Goal: Check status: Check status

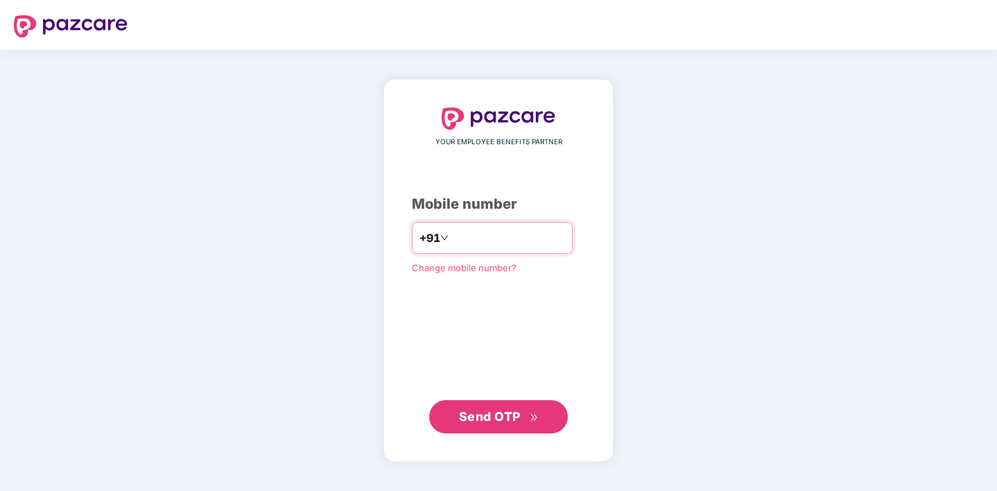
click at [465, 242] on input "number" at bounding box center [508, 238] width 114 height 22
type input "**********"
click at [532, 413] on icon "double-right" at bounding box center [534, 417] width 9 height 9
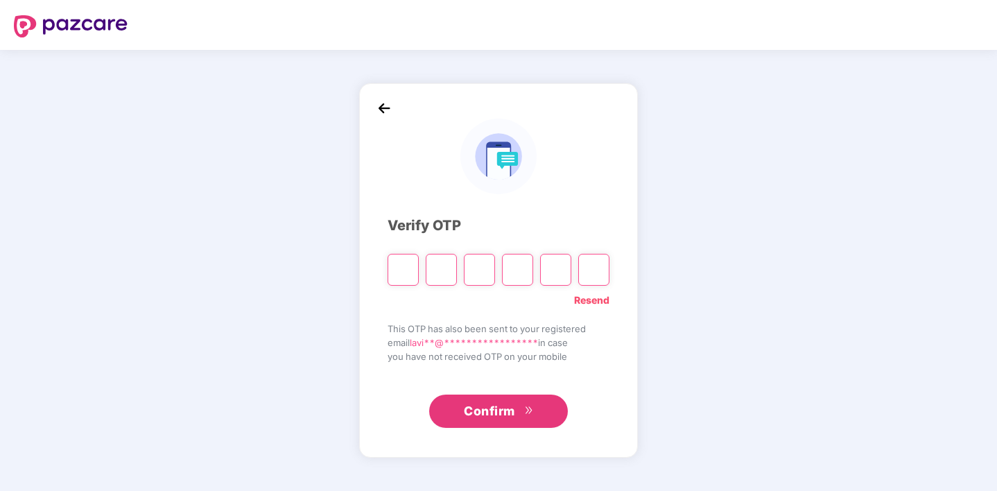
type input "*"
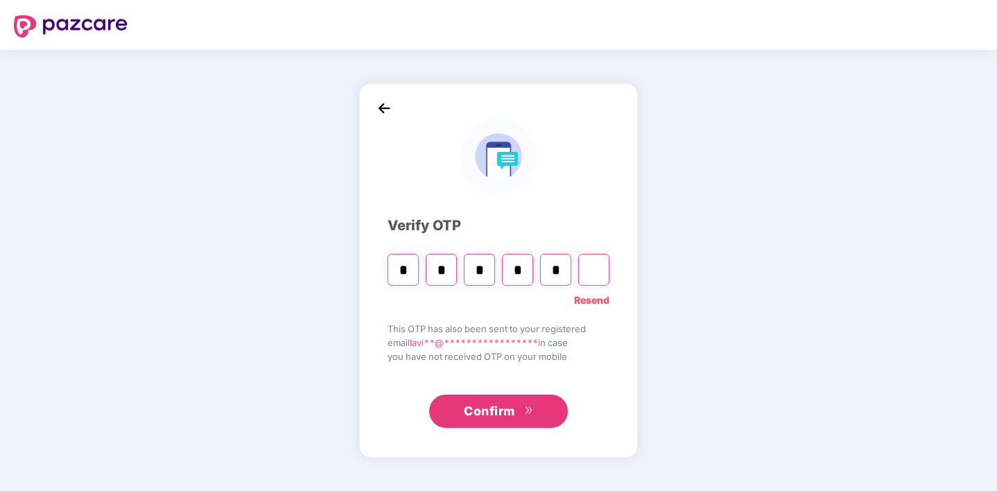
type input "*"
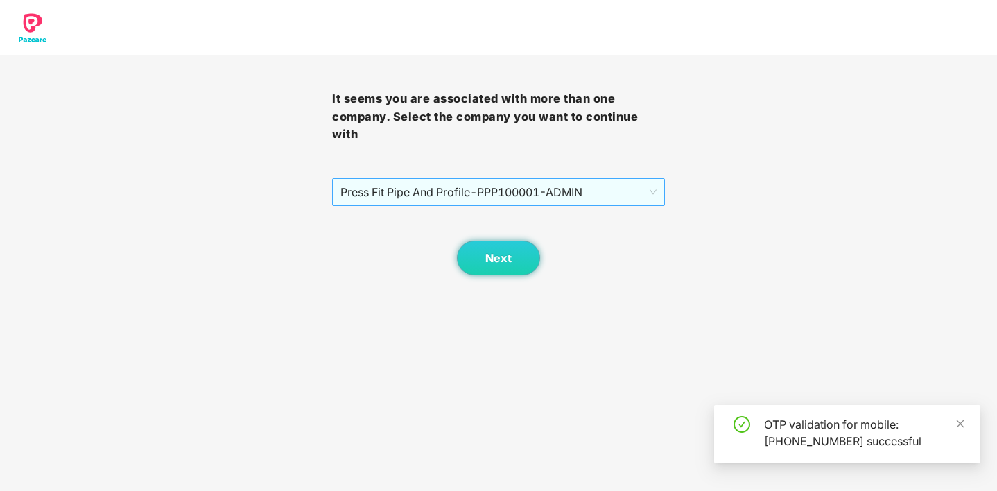
click at [543, 188] on span "Press Fit Pipe And Profile - PPP100001 - ADMIN" at bounding box center [497, 192] width 315 height 26
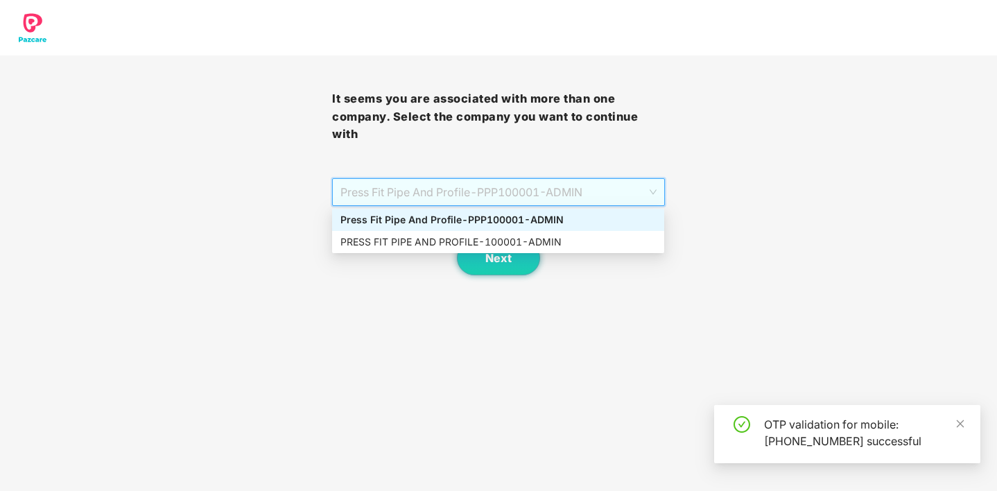
click at [543, 188] on span "Press Fit Pipe And Profile - PPP100001 - ADMIN" at bounding box center [497, 192] width 315 height 26
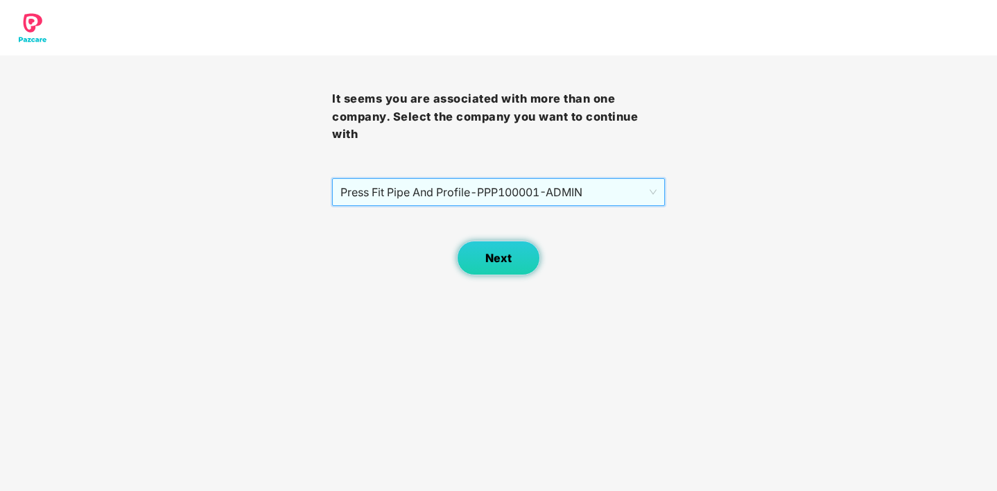
click at [498, 257] on span "Next" at bounding box center [498, 258] width 26 height 13
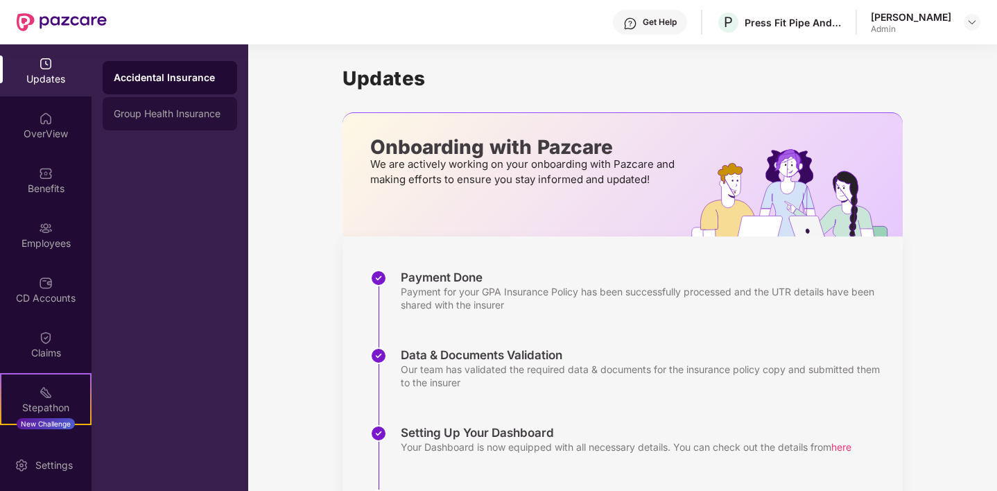
click at [177, 110] on div "Group Health Insurance" at bounding box center [170, 113] width 112 height 11
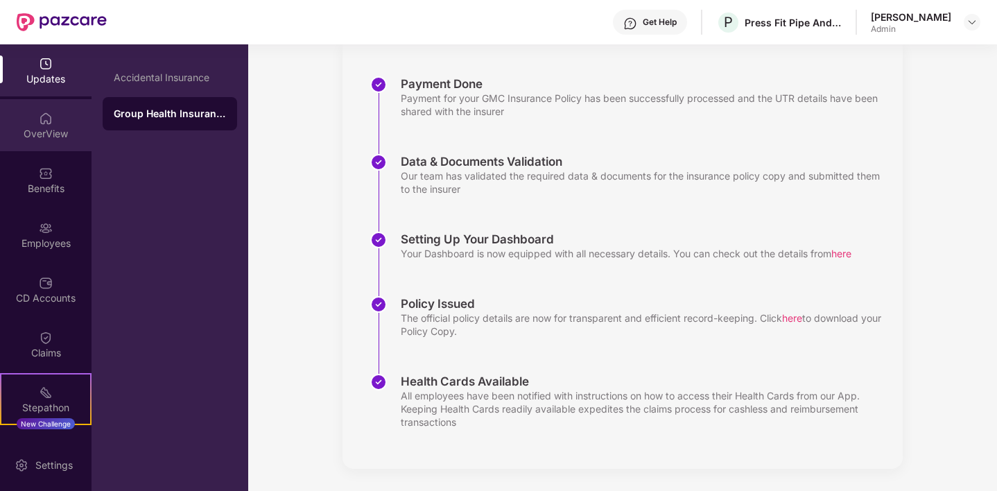
click at [50, 128] on div "OverView" at bounding box center [46, 134] width 92 height 14
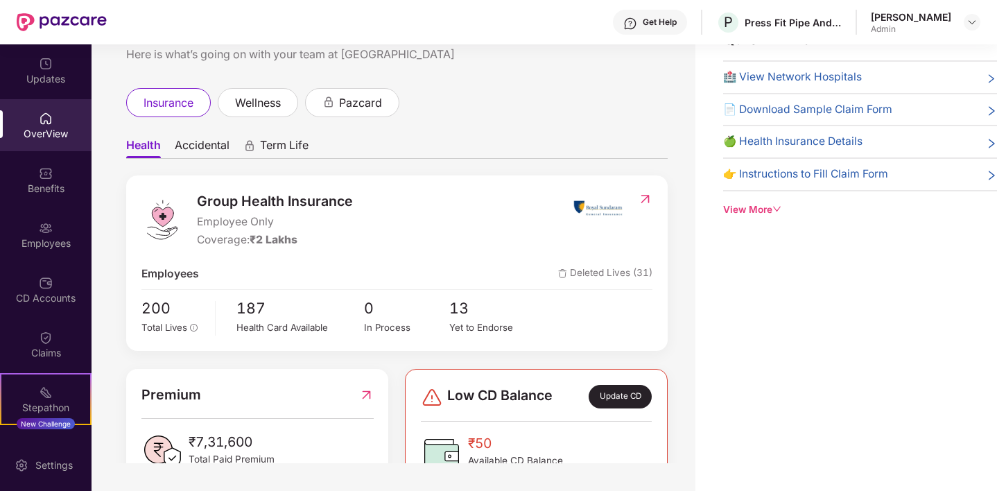
click at [200, 146] on span "Accidental" at bounding box center [202, 148] width 55 height 20
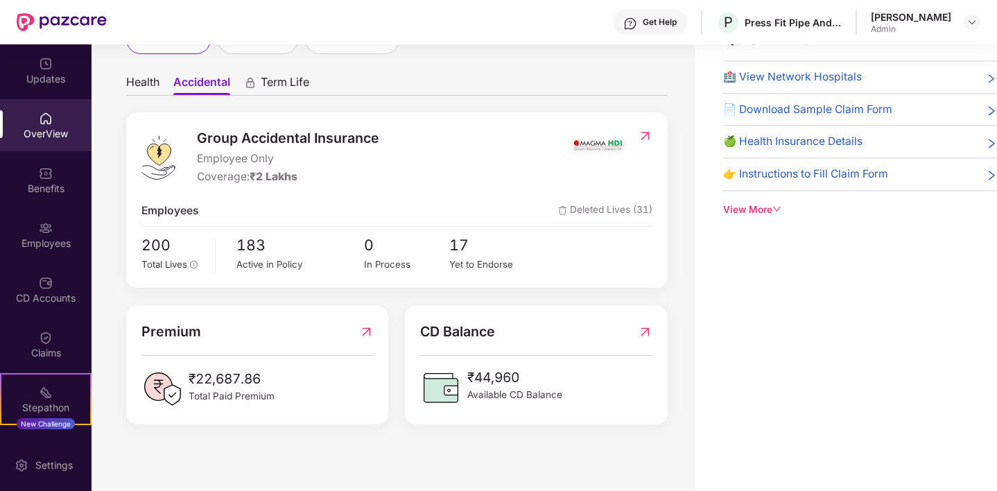
scroll to position [66, 0]
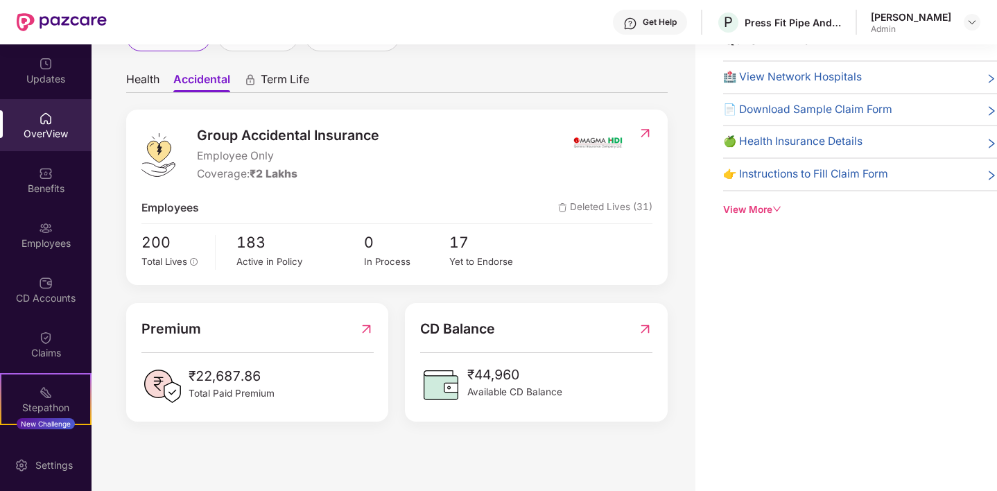
click at [644, 327] on img at bounding box center [645, 328] width 15 height 21
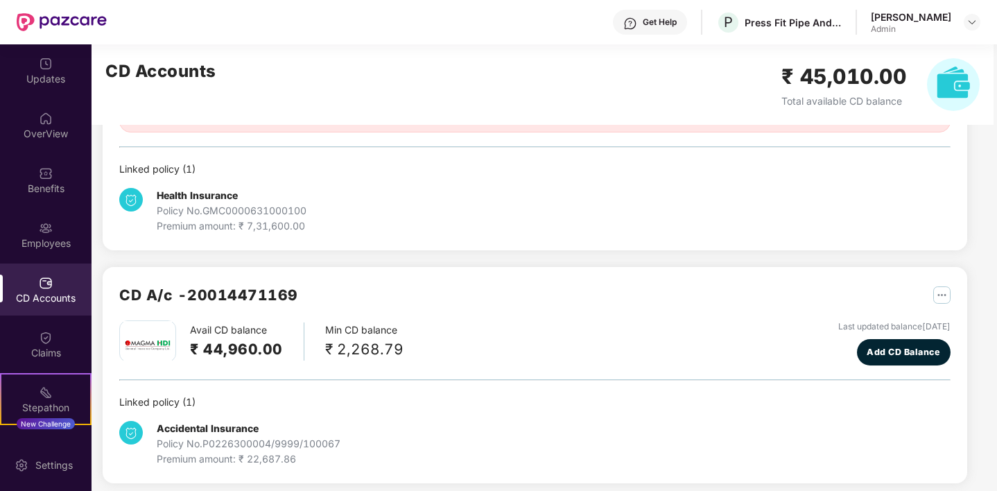
scroll to position [193, 0]
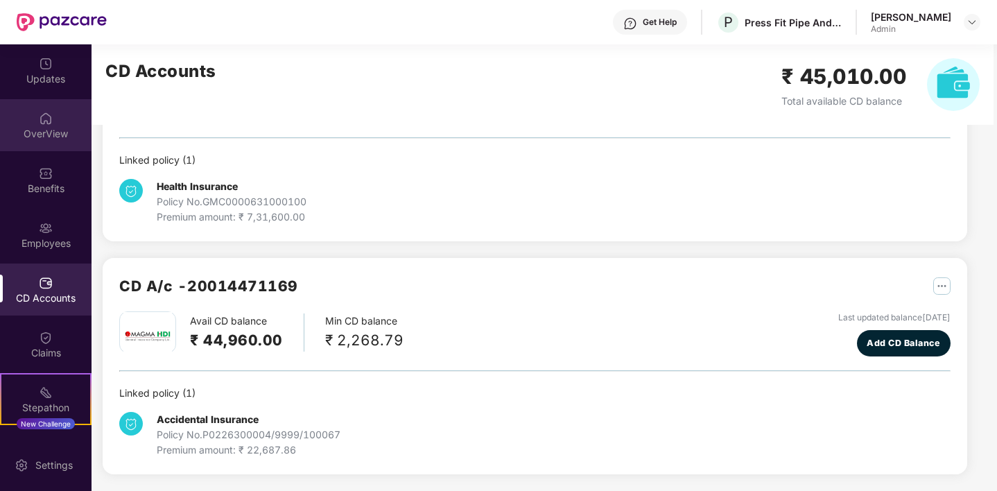
click at [50, 134] on div "OverView" at bounding box center [46, 133] width 92 height 14
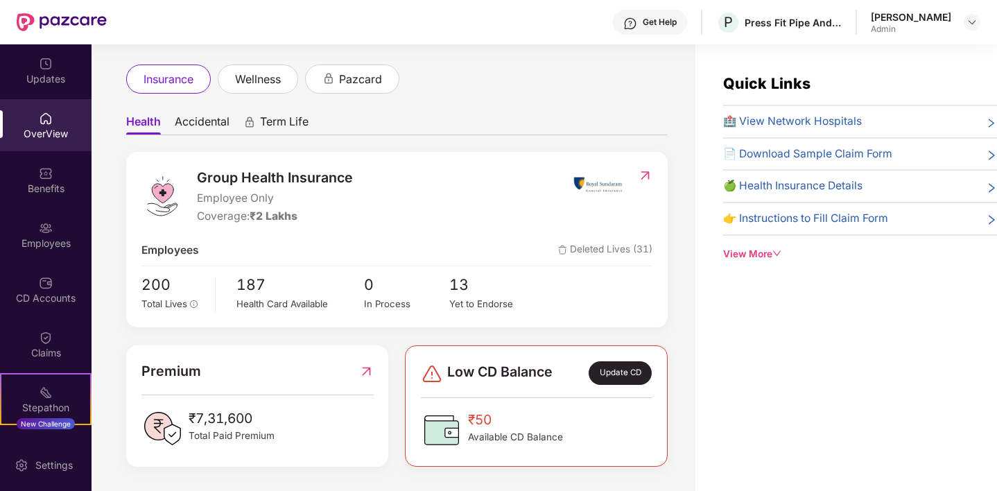
scroll to position [0, 0]
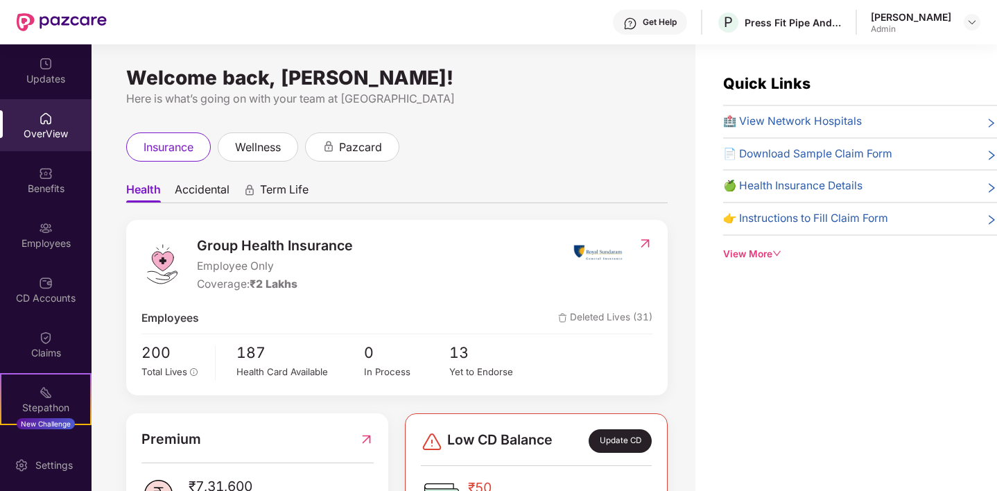
click at [208, 193] on span "Accidental" at bounding box center [202, 192] width 55 height 20
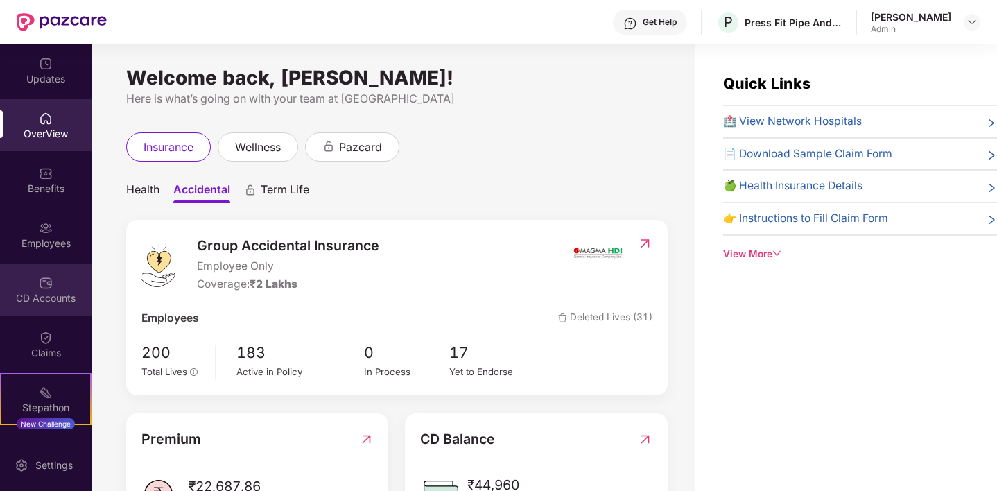
click at [41, 299] on div "CD Accounts" at bounding box center [46, 298] width 92 height 14
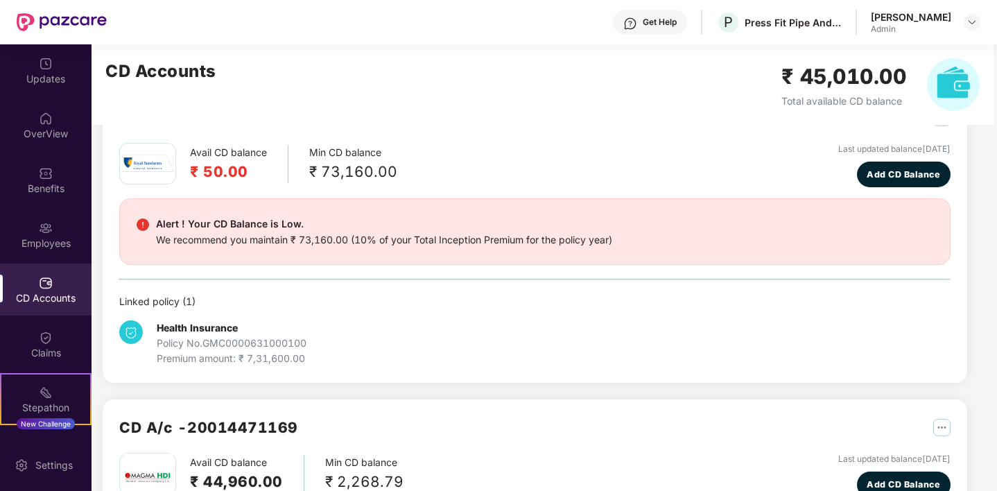
scroll to position [193, 0]
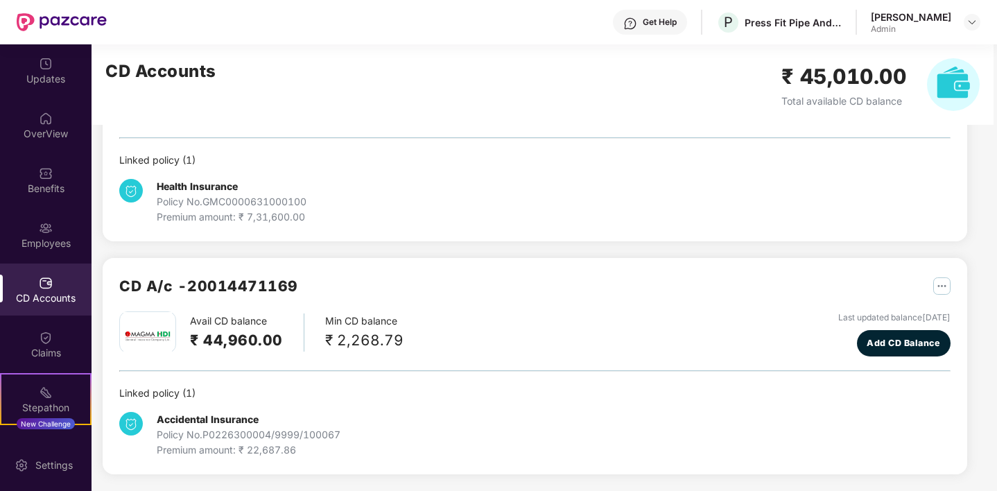
click at [946, 284] on img "button" at bounding box center [941, 285] width 17 height 17
click at [908, 313] on div "CD Statement" at bounding box center [907, 316] width 64 height 15
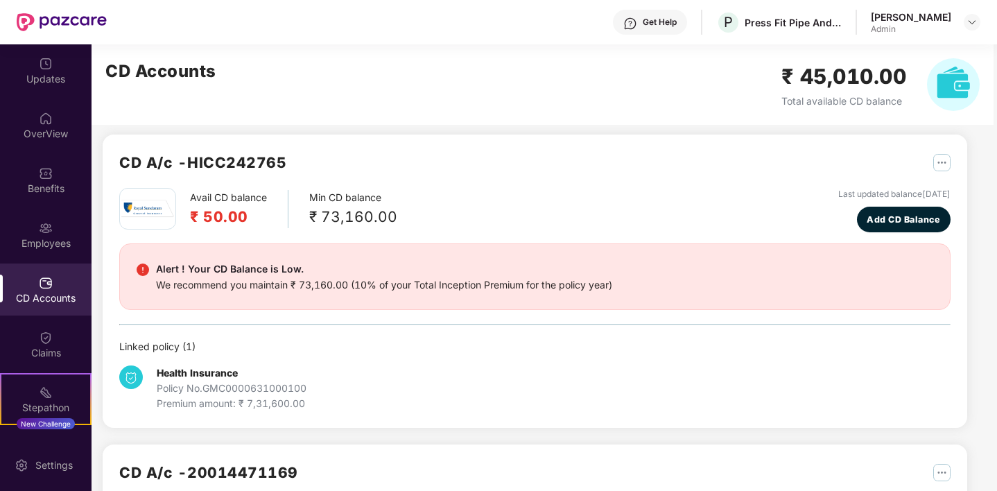
scroll to position [0, 0]
